Goal: Information Seeking & Learning: Check status

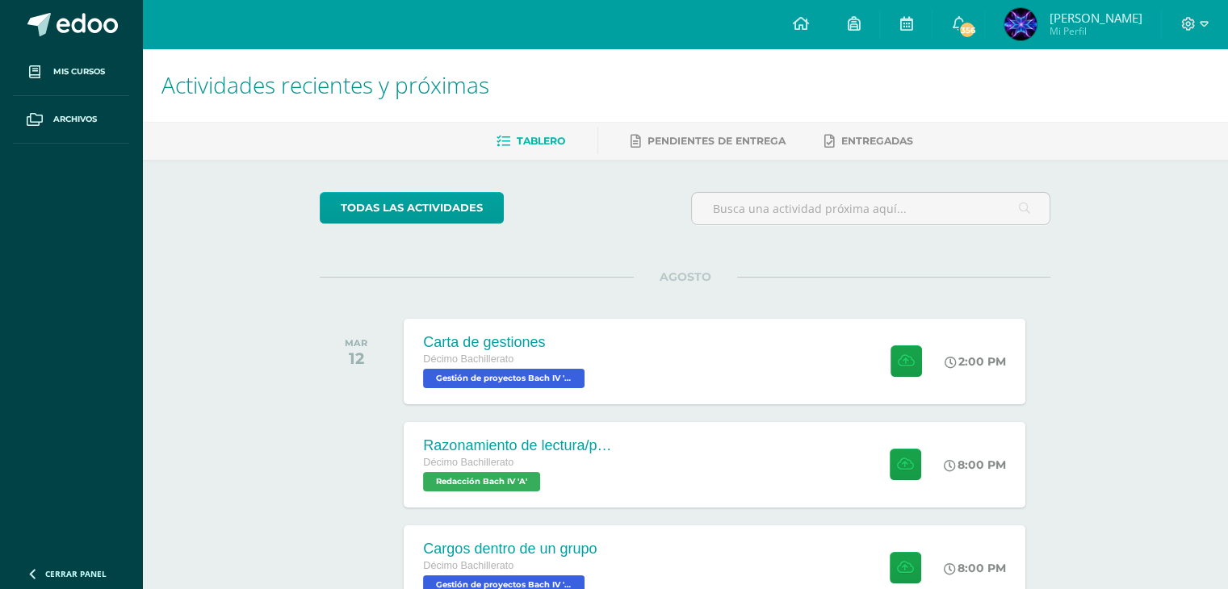
click at [1001, 31] on span "Melannie Dajhan Mi Perfil" at bounding box center [1073, 24] width 144 height 32
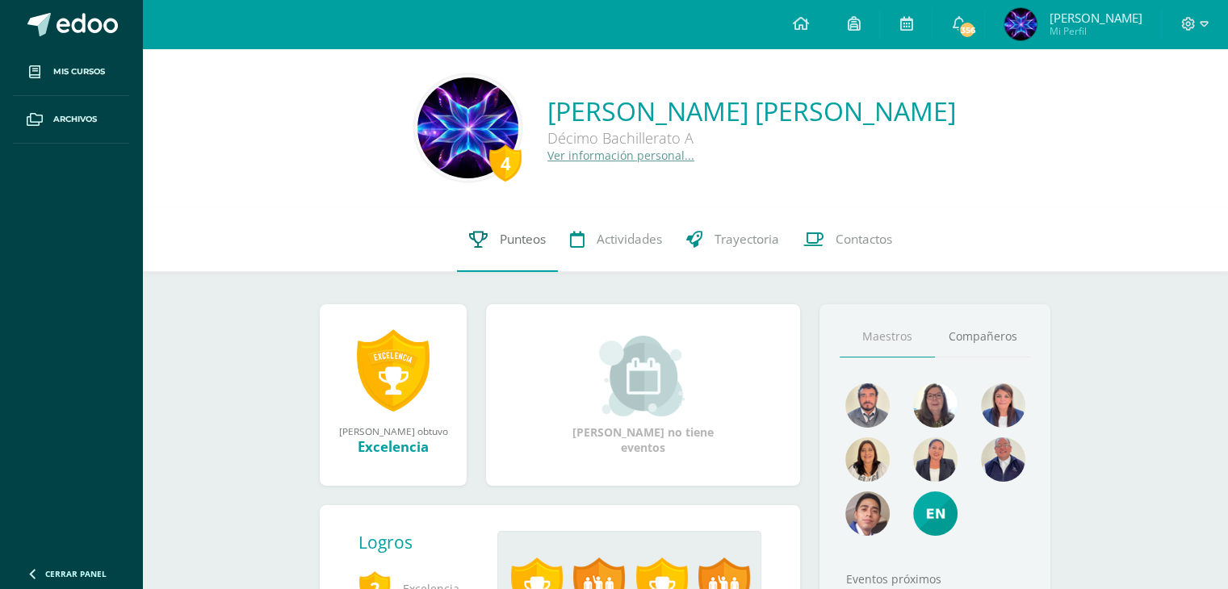
click at [498, 250] on link "Punteos" at bounding box center [507, 239] width 101 height 65
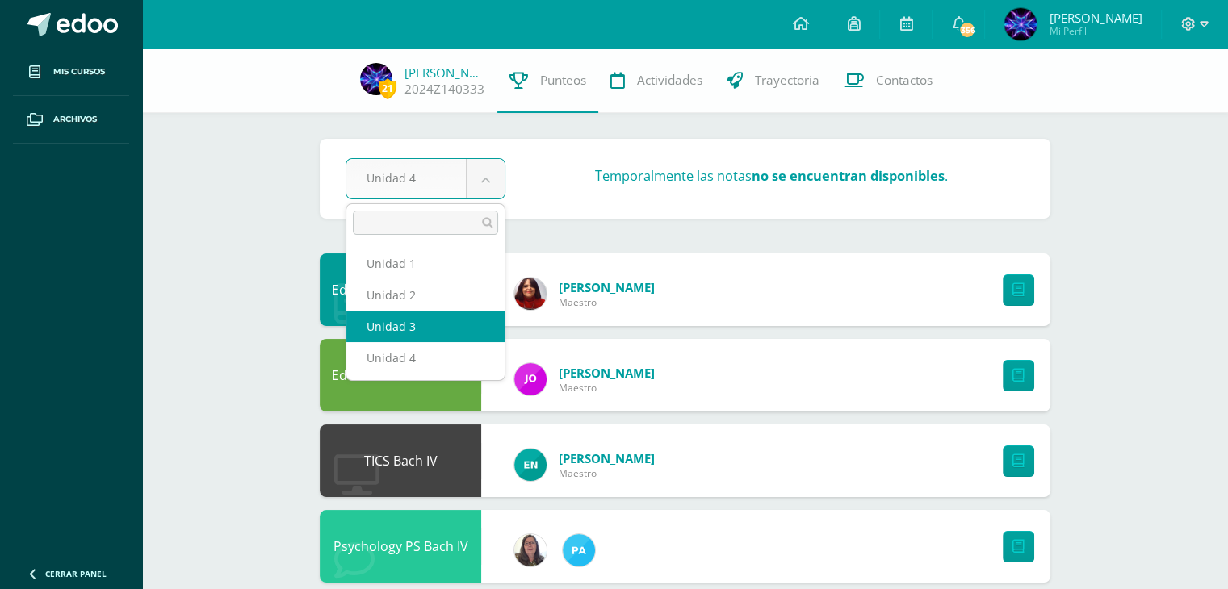
select select "Unidad 3"
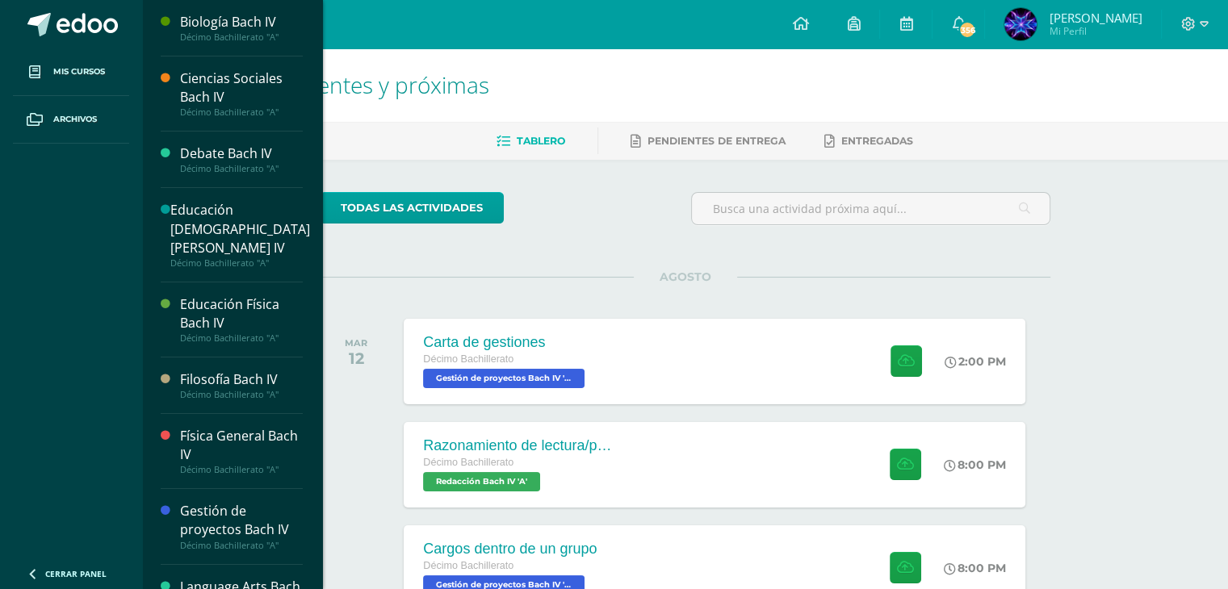
scroll to position [515, 0]
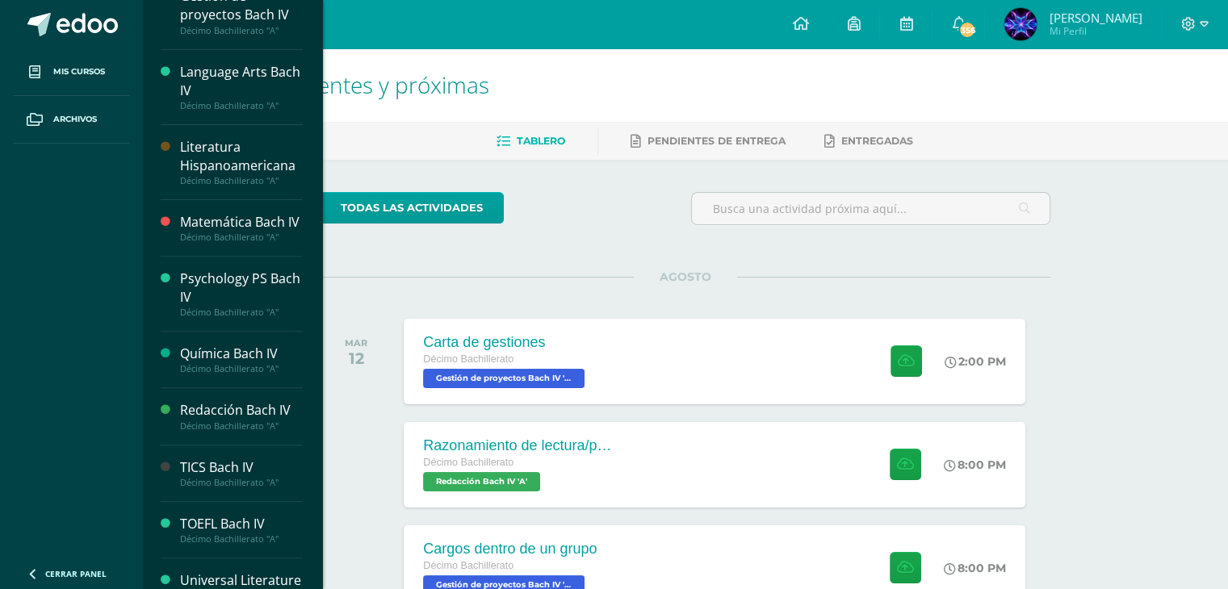
click at [201, 213] on div "Matemática Bach IV" at bounding box center [241, 222] width 123 height 19
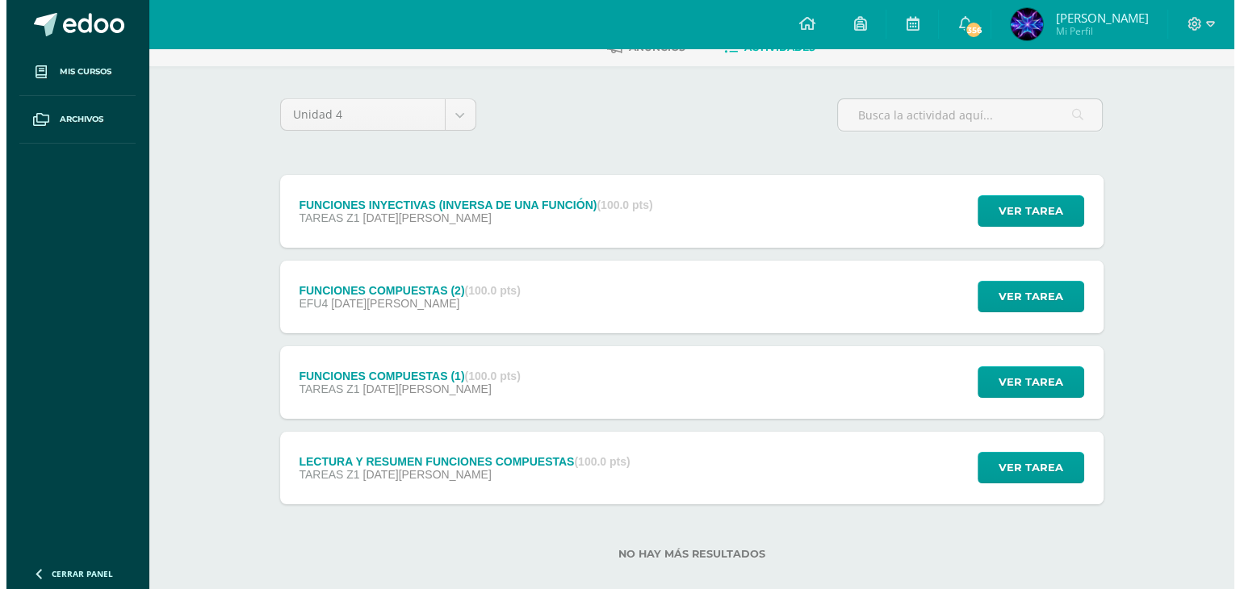
scroll to position [101, 0]
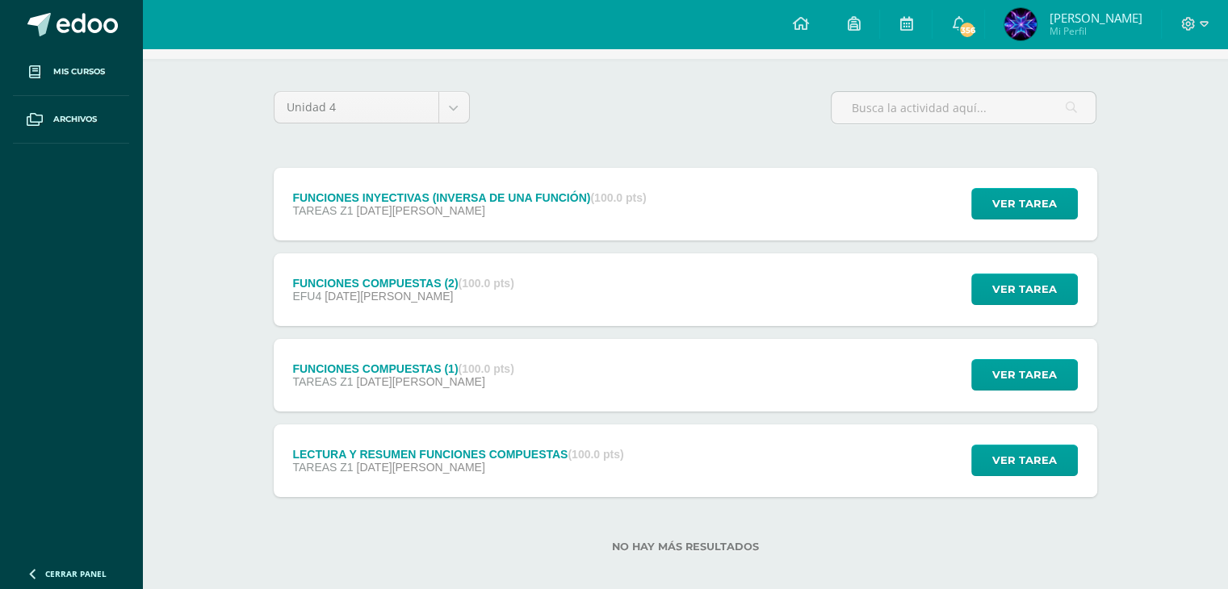
click at [605, 372] on div "FUNCIONES COMPUESTAS (1) (100.0 pts) TAREAS Z1 [DATE][PERSON_NAME] Ver tarea FU…" at bounding box center [686, 375] width 824 height 73
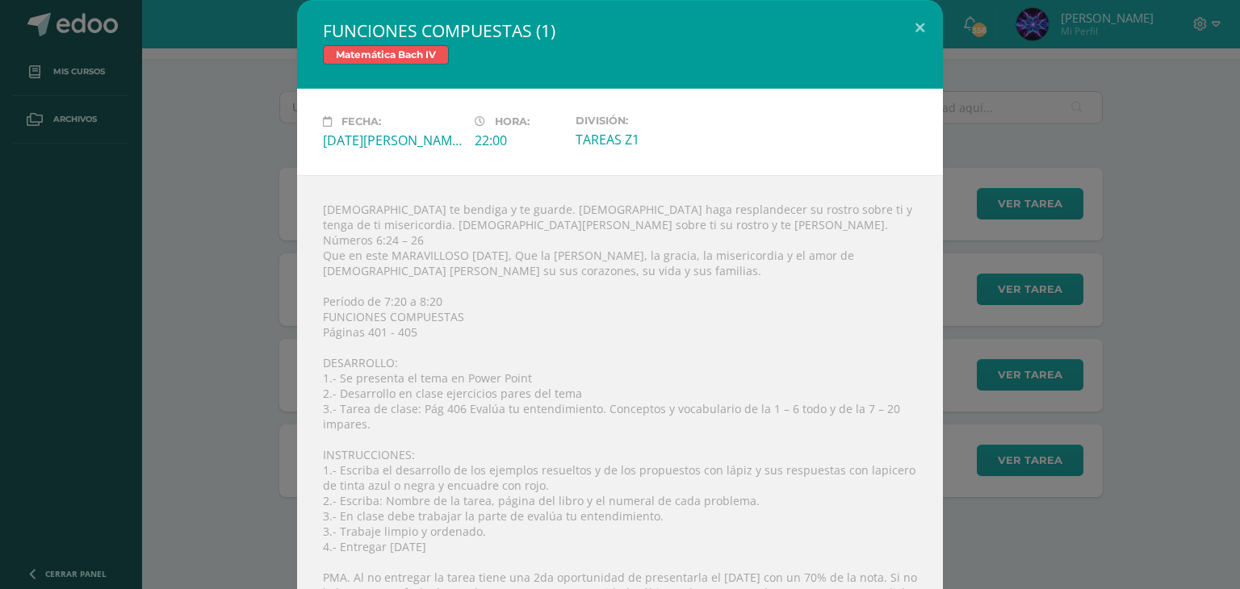
click at [455, 338] on div "[DEMOGRAPHIC_DATA] te bendiga y te guarde. [DEMOGRAPHIC_DATA] haga resplandecer…" at bounding box center [620, 430] width 646 height 511
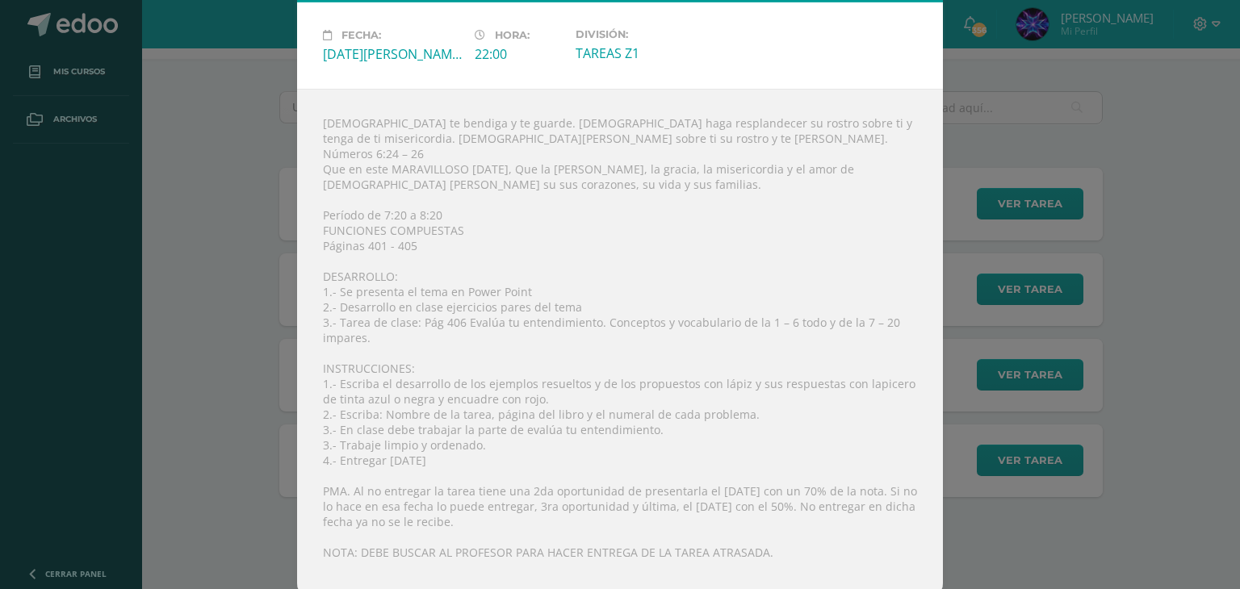
scroll to position [54, 0]
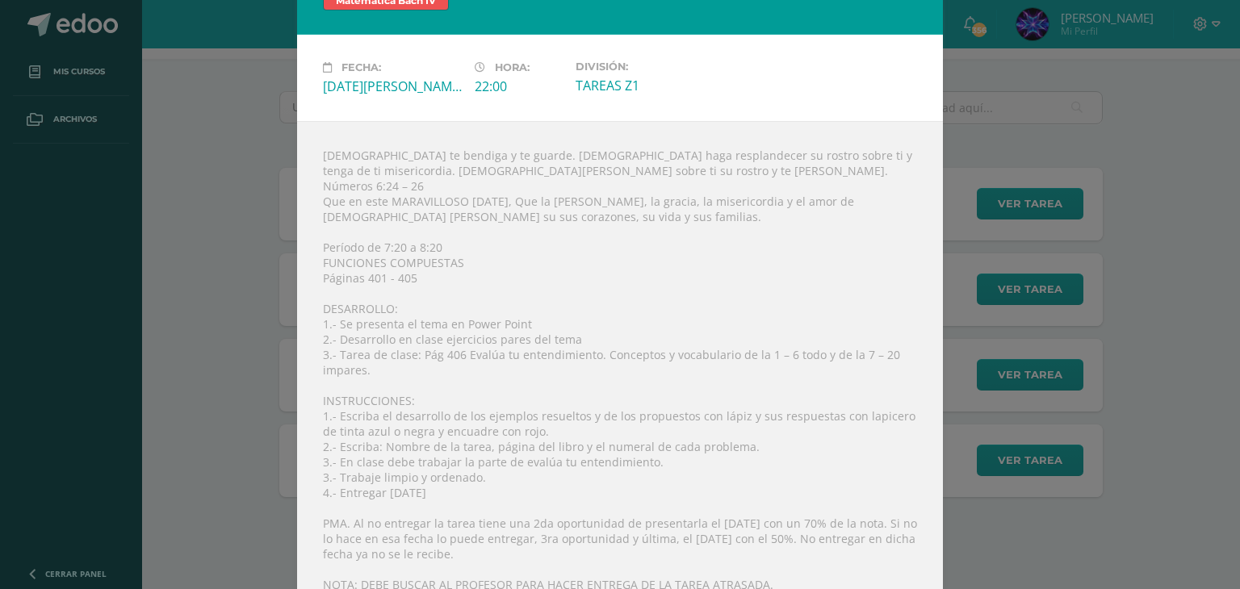
click at [177, 153] on div "FUNCIONES COMPUESTAS (1) Matemática [PERSON_NAME] IV Fecha: [DATE][PERSON_NAME]…" at bounding box center [619, 289] width 1227 height 686
